Goal: Task Accomplishment & Management: Manage account settings

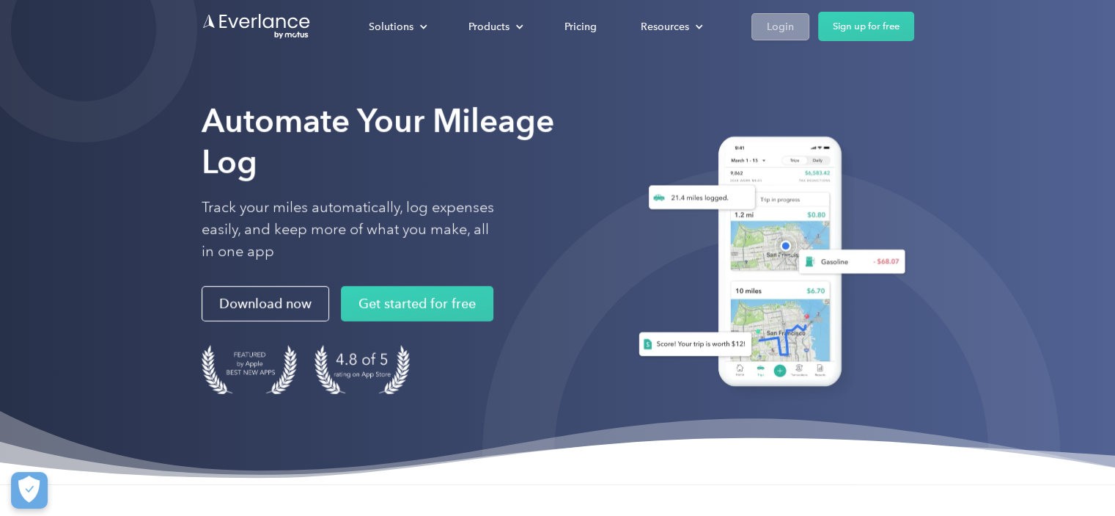
click at [784, 22] on div "Login" at bounding box center [780, 27] width 27 height 18
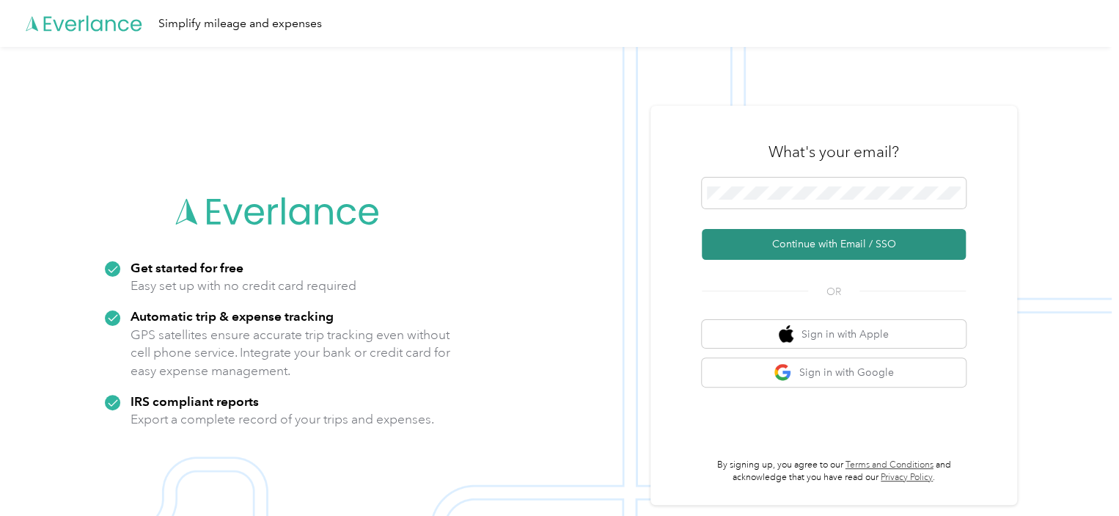
click at [826, 243] on button "Continue with Email / SSO" at bounding box center [834, 244] width 264 height 31
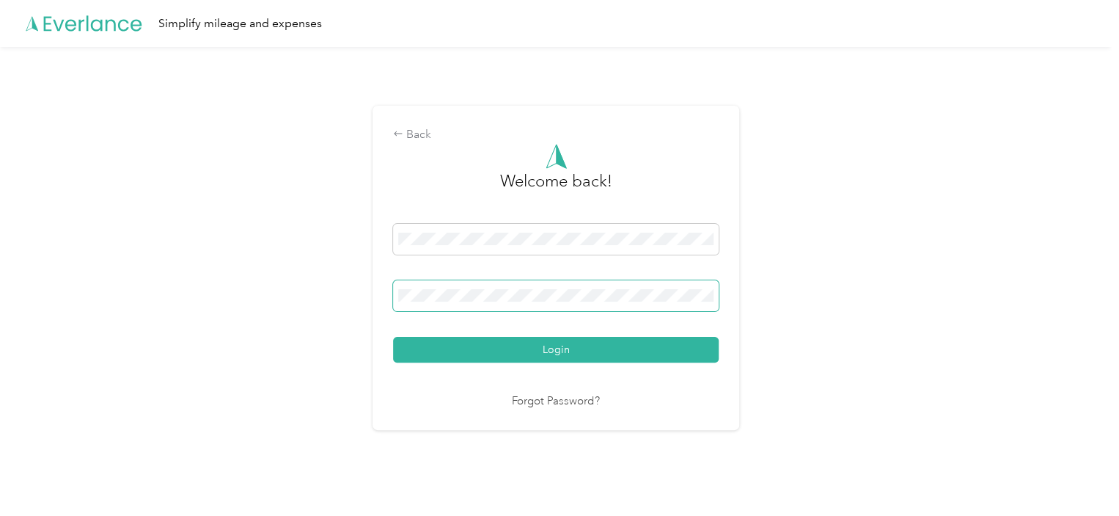
click at [511, 305] on span at bounding box center [556, 295] width 326 height 31
click at [393, 337] on button "Login" at bounding box center [556, 350] width 326 height 26
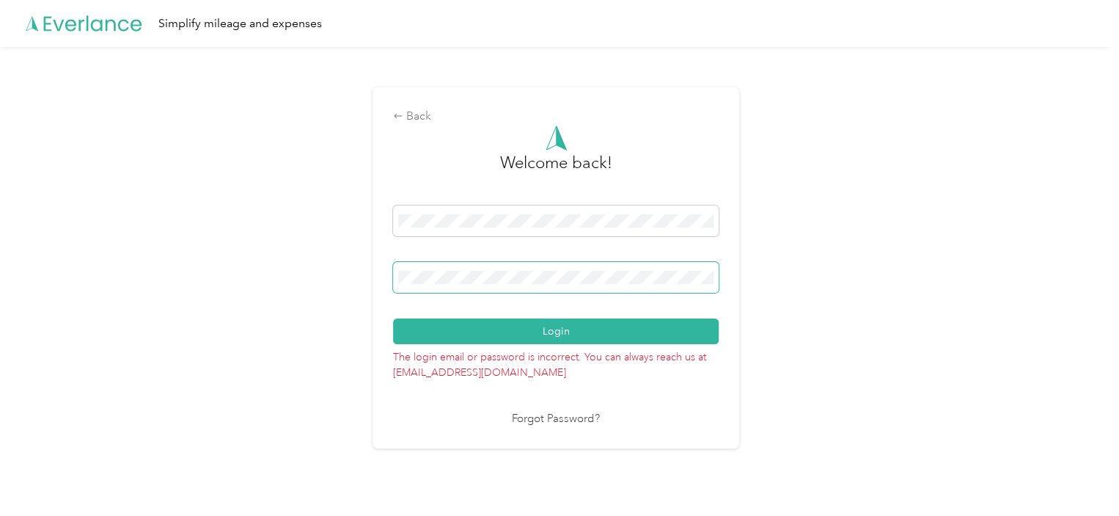
click at [393, 318] on button "Login" at bounding box center [556, 331] width 326 height 26
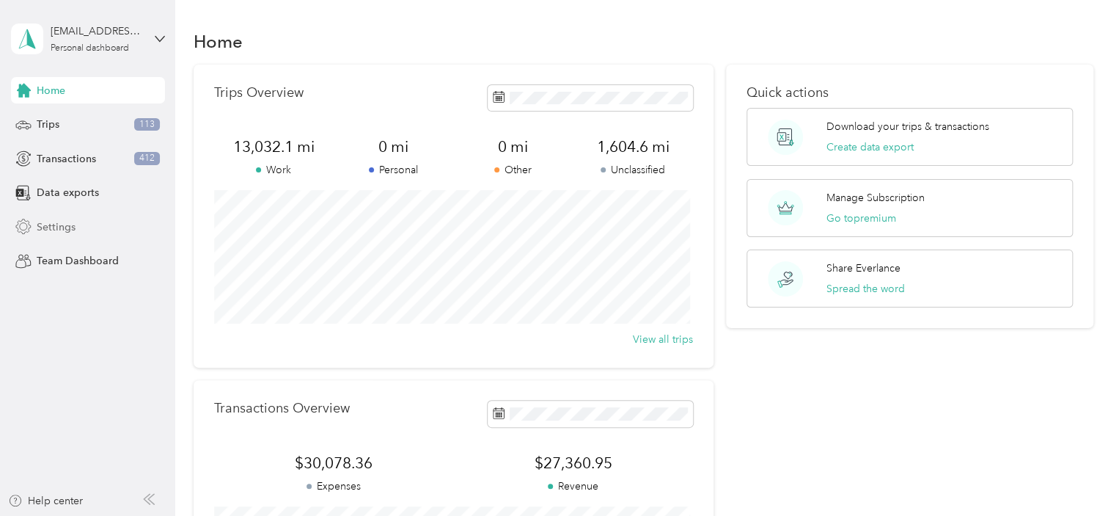
click at [59, 224] on span "Settings" at bounding box center [56, 226] width 39 height 15
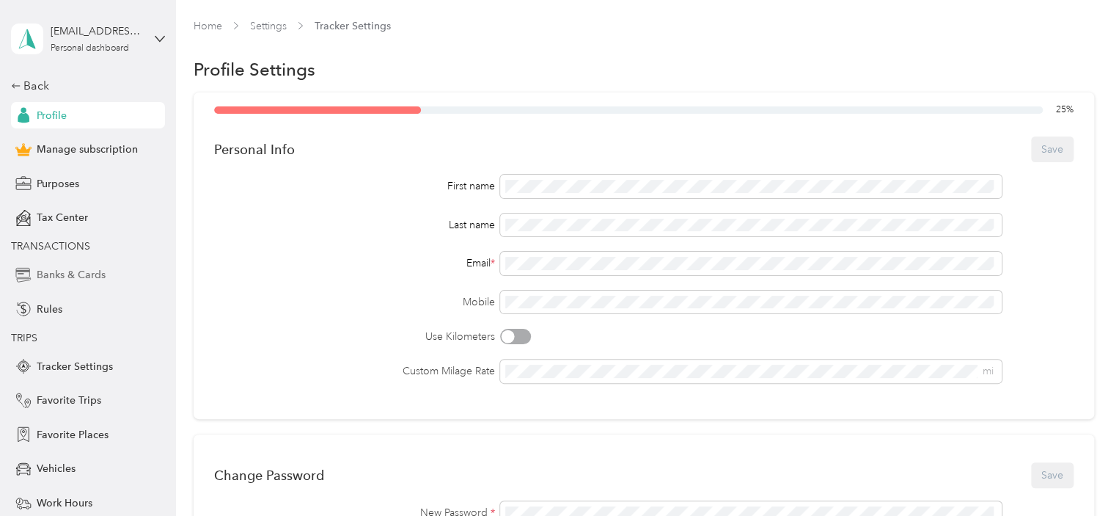
click at [100, 276] on div "Banks & Cards" at bounding box center [88, 275] width 154 height 26
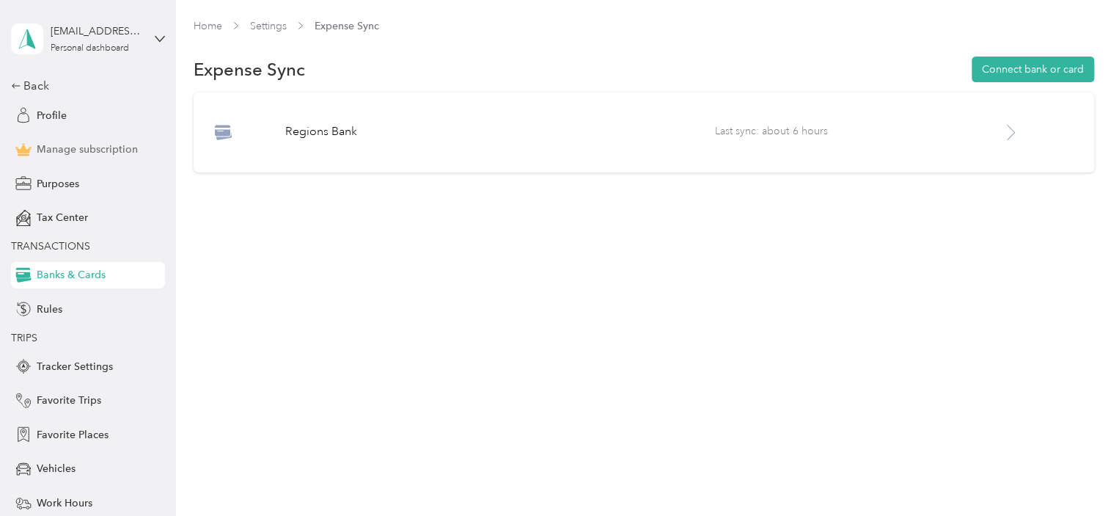
click at [103, 152] on span "Manage subscription" at bounding box center [87, 149] width 101 height 15
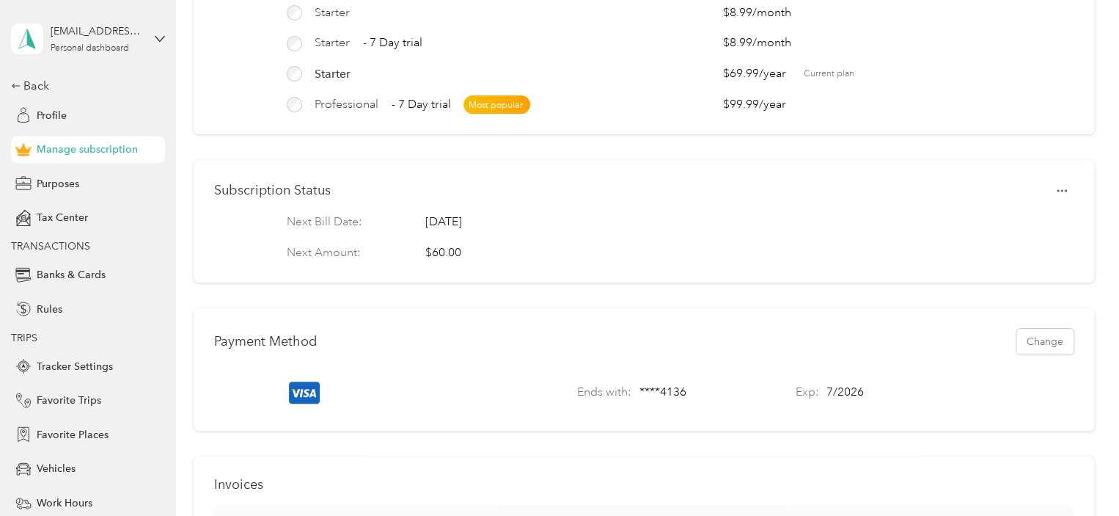
scroll to position [220, 0]
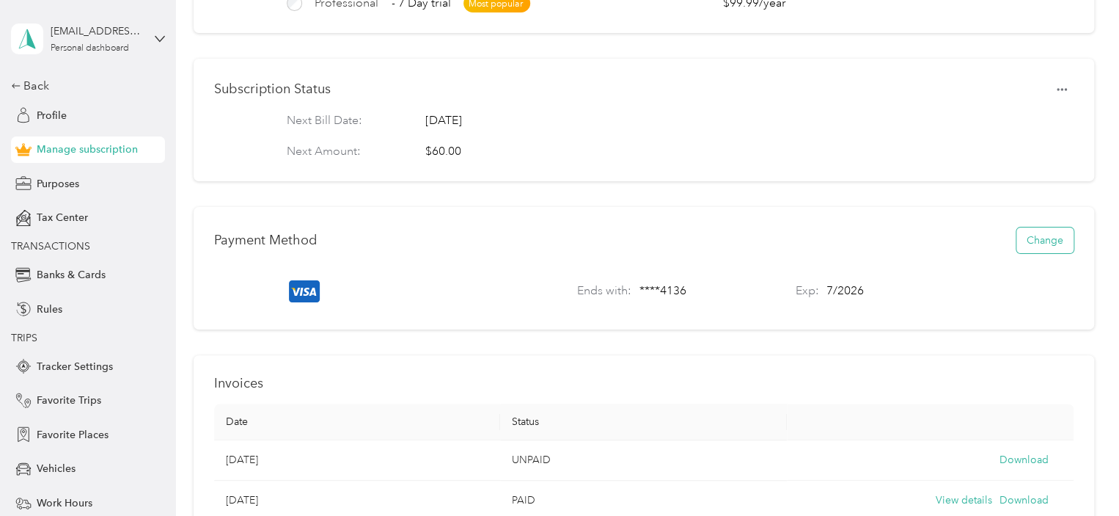
click at [1030, 249] on button "Change" at bounding box center [1044, 240] width 57 height 26
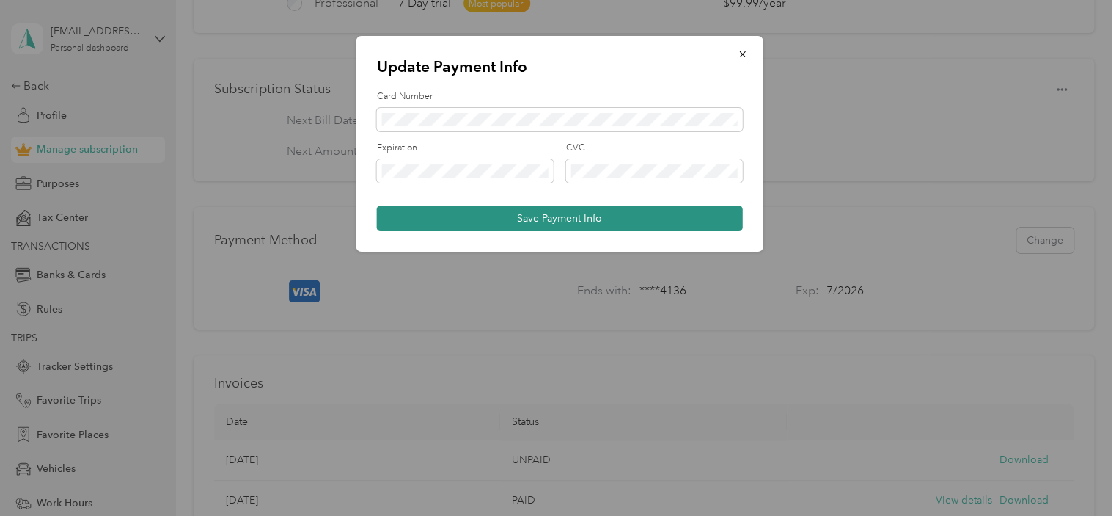
click at [577, 218] on button "Save Payment Info" at bounding box center [560, 218] width 366 height 26
